Goal: Information Seeking & Learning: Compare options

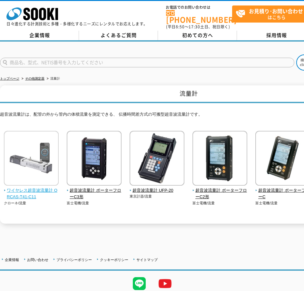
click at [34, 156] on img at bounding box center [31, 159] width 55 height 56
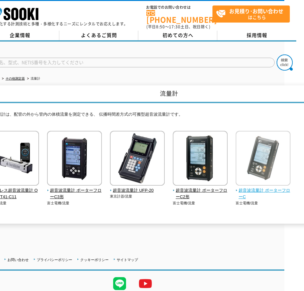
scroll to position [0, 9]
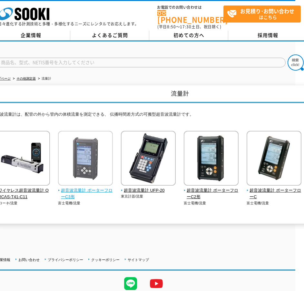
click at [94, 164] on img at bounding box center [85, 159] width 55 height 56
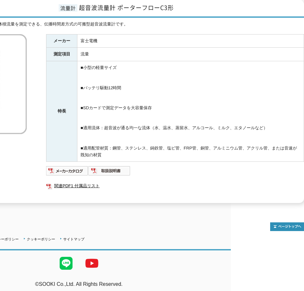
scroll to position [86, 68]
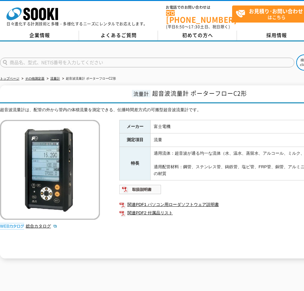
click at [252, 58] on input "text" at bounding box center [147, 63] width 294 height 10
type input "商品名、型式、NETIS番号を入力してください"
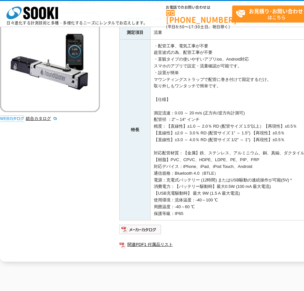
scroll to position [107, 0]
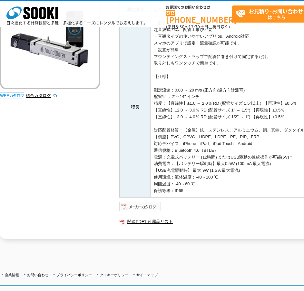
click at [147, 203] on img at bounding box center [140, 206] width 42 height 10
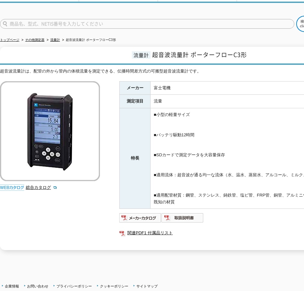
scroll to position [54, 0]
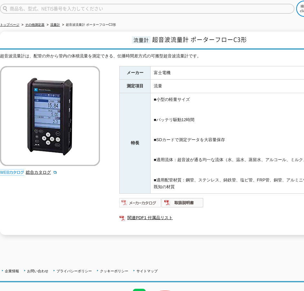
click at [138, 197] on img at bounding box center [140, 202] width 42 height 10
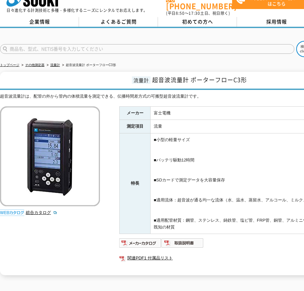
scroll to position [0, 0]
